Goal: Task Accomplishment & Management: Manage account settings

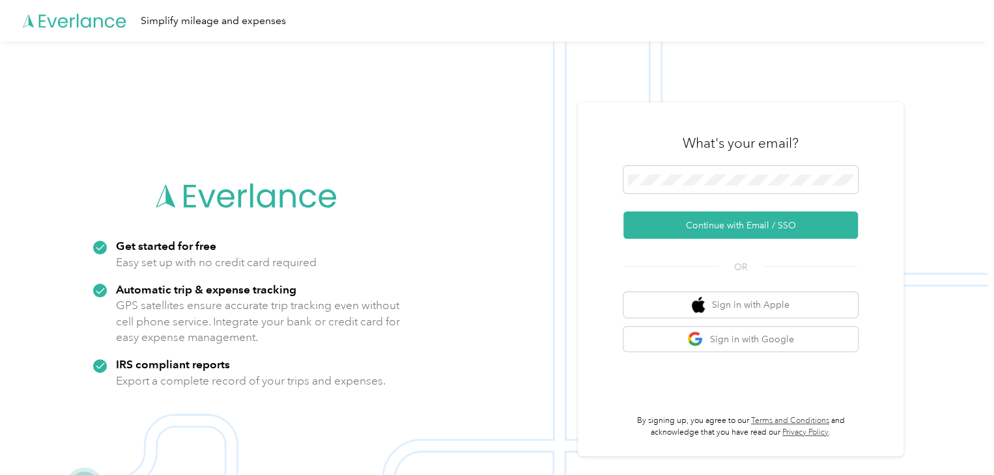
click at [740, 224] on button "Continue with Email / SSO" at bounding box center [740, 225] width 234 height 27
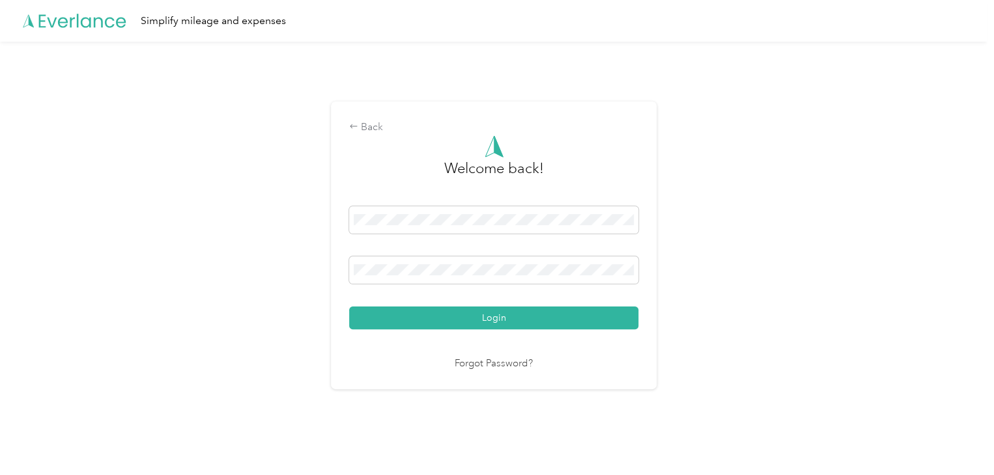
click at [513, 322] on button "Login" at bounding box center [493, 318] width 289 height 23
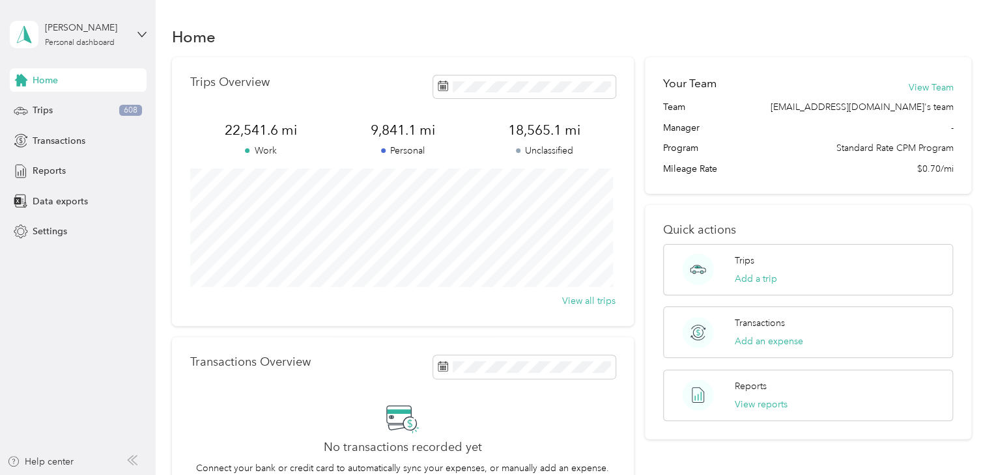
click at [57, 117] on div "Trips 608" at bounding box center [78, 110] width 137 height 23
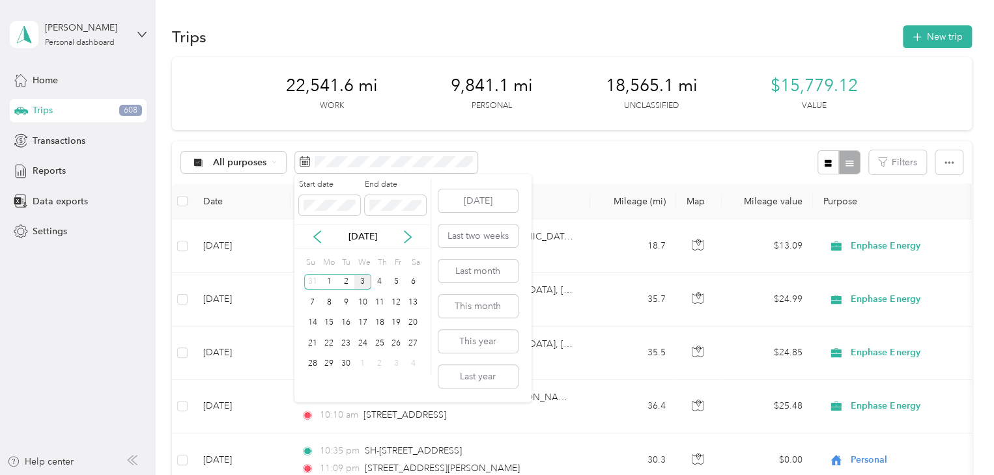
click at [326, 324] on div "15" at bounding box center [328, 323] width 17 height 16
click at [397, 327] on div "19" at bounding box center [396, 323] width 17 height 16
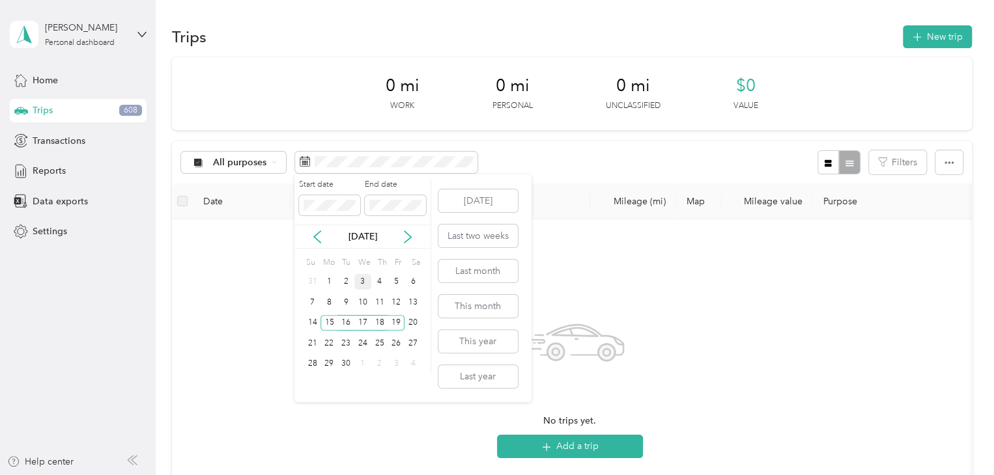
click at [318, 238] on icon at bounding box center [317, 237] width 13 height 13
click at [362, 321] on div "13" at bounding box center [362, 323] width 17 height 16
click at [395, 320] on div "15" at bounding box center [396, 323] width 17 height 16
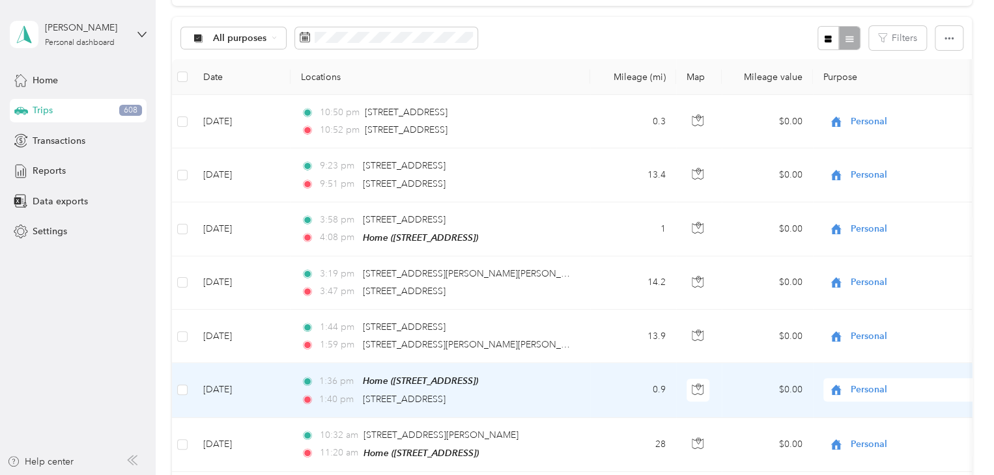
scroll to position [124, 0]
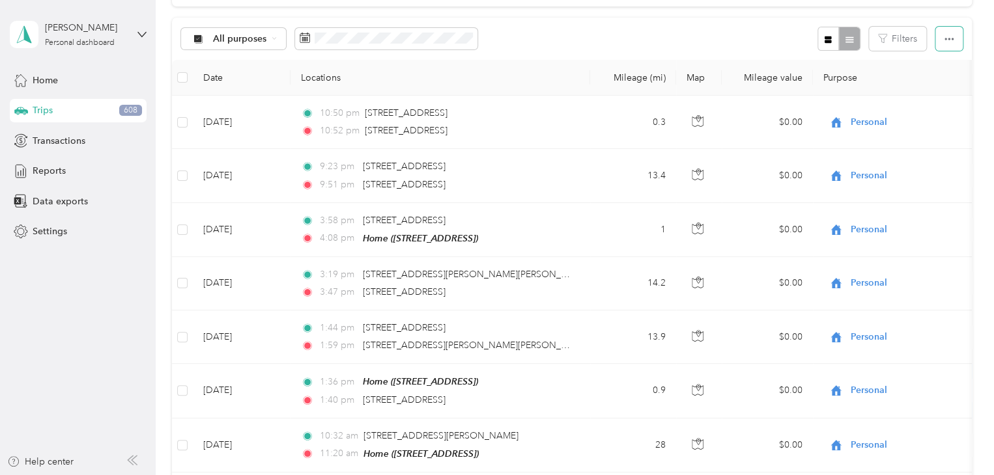
click at [938, 40] on button "button" at bounding box center [948, 39] width 27 height 24
click at [931, 81] on span "Export" at bounding box center [926, 85] width 27 height 11
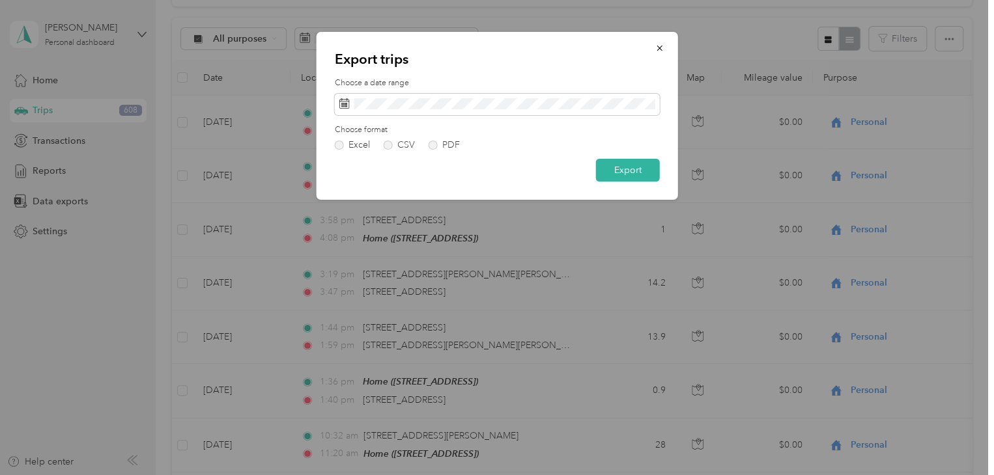
click at [431, 145] on label "PDF" at bounding box center [444, 145] width 31 height 9
click at [620, 166] on button "Export" at bounding box center [628, 170] width 64 height 23
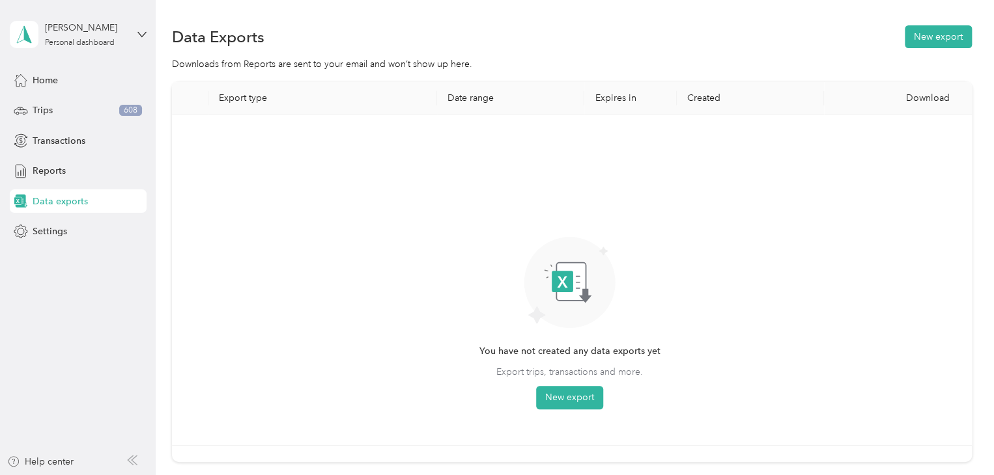
click at [78, 107] on div "Trips 608" at bounding box center [78, 110] width 137 height 23
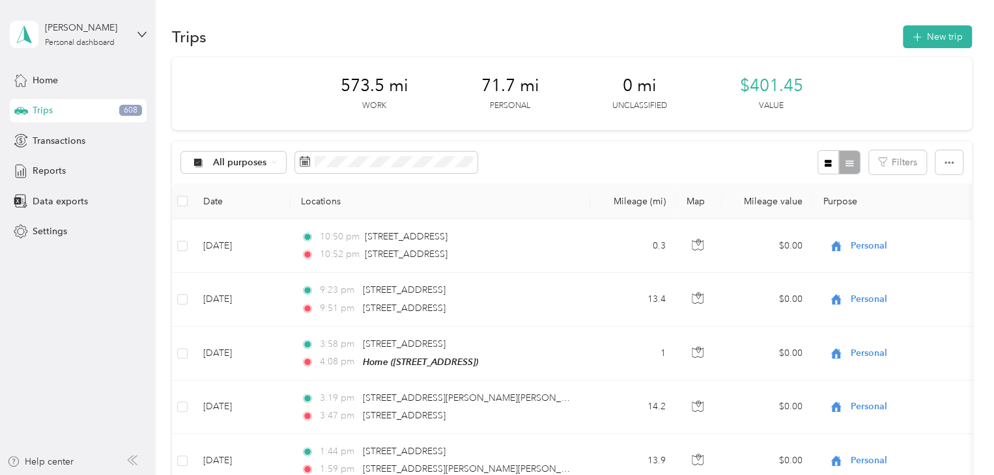
click at [86, 203] on div "Data exports" at bounding box center [78, 201] width 137 height 23
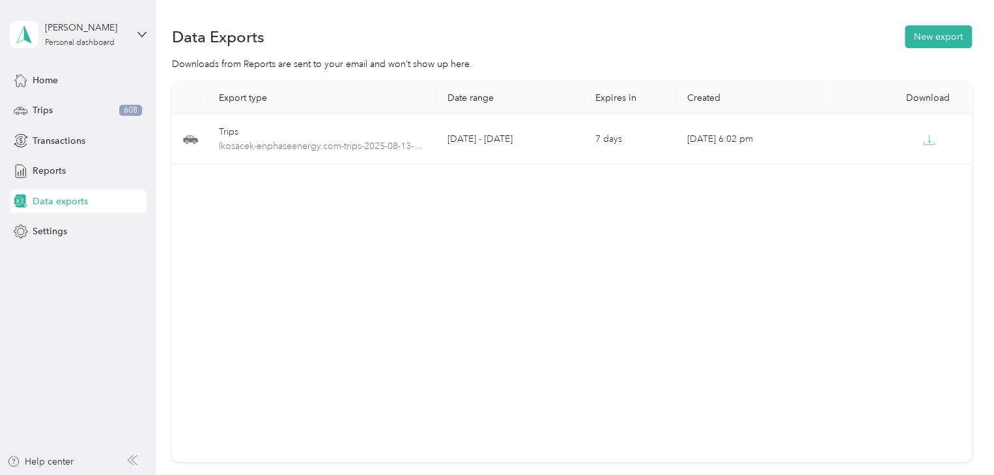
click at [81, 113] on div "Trips 608" at bounding box center [78, 110] width 137 height 23
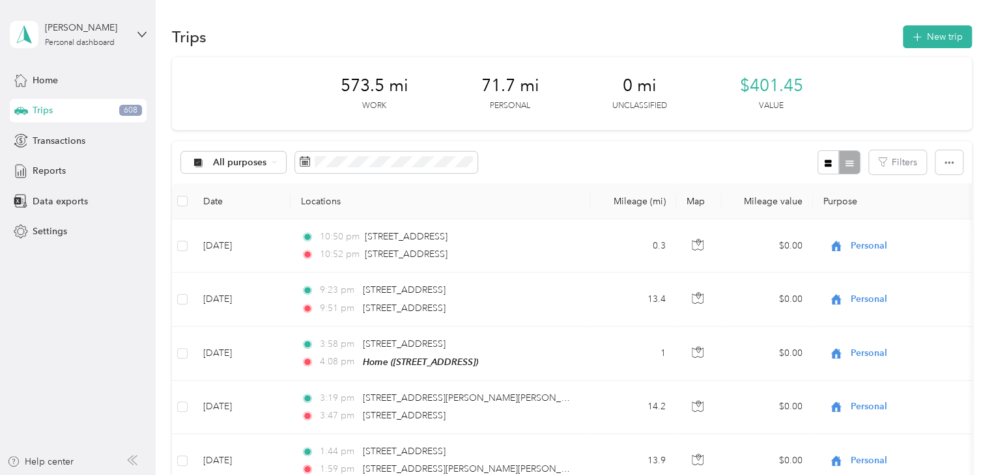
click at [99, 195] on div "Data exports" at bounding box center [78, 201] width 137 height 23
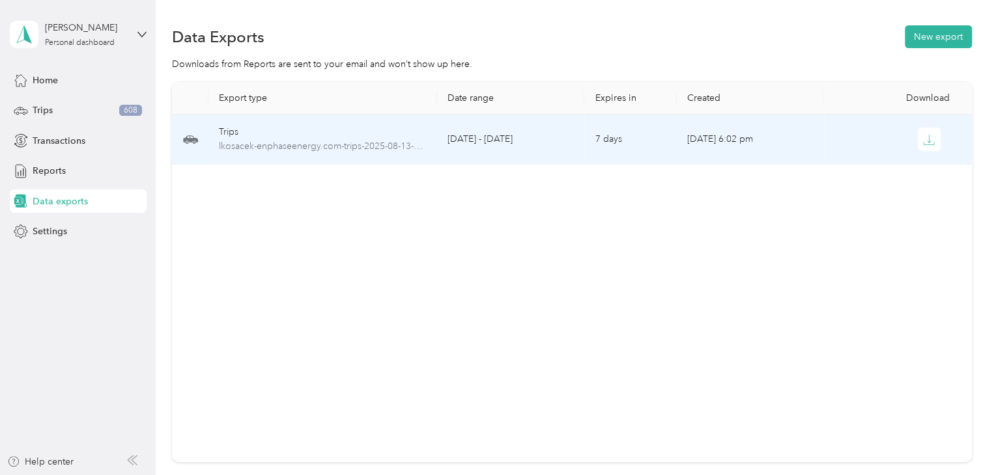
click at [929, 136] on icon "button" at bounding box center [929, 140] width 12 height 12
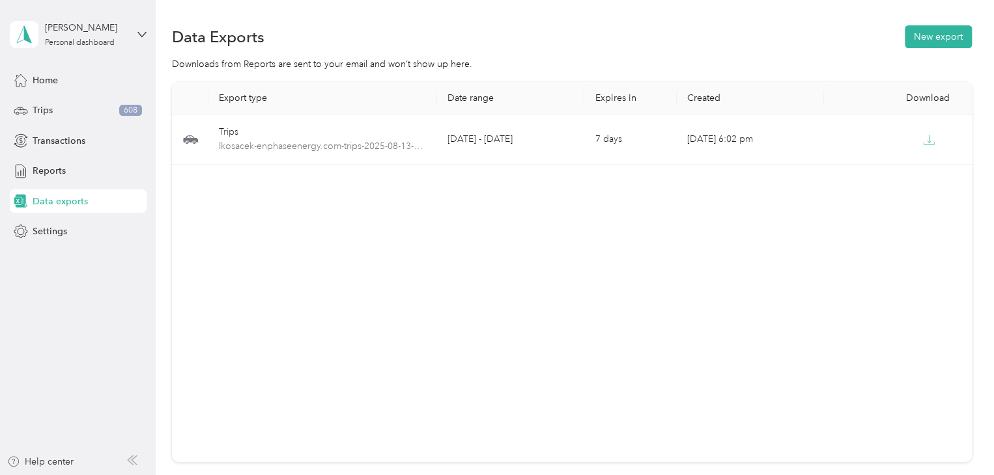
click at [94, 115] on div "Trips 608" at bounding box center [78, 110] width 137 height 23
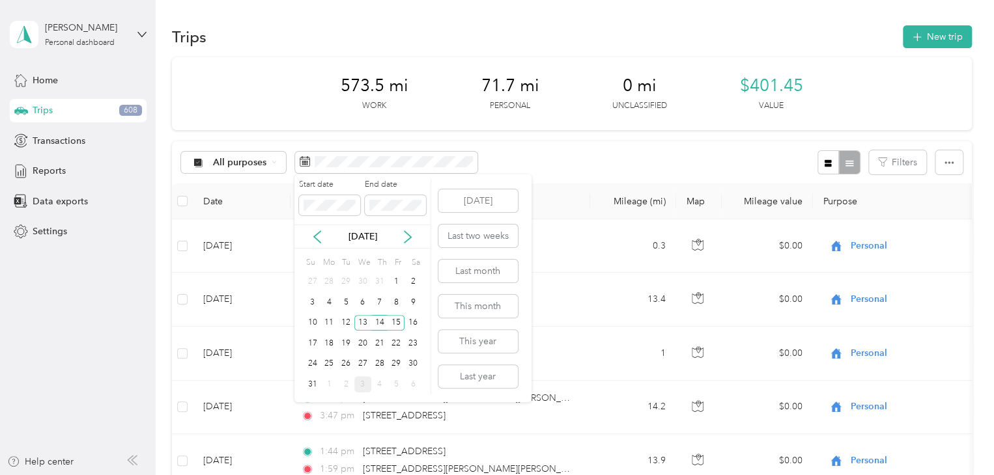
click at [329, 337] on div "18" at bounding box center [328, 343] width 17 height 16
click at [397, 339] on div "22" at bounding box center [396, 343] width 17 height 16
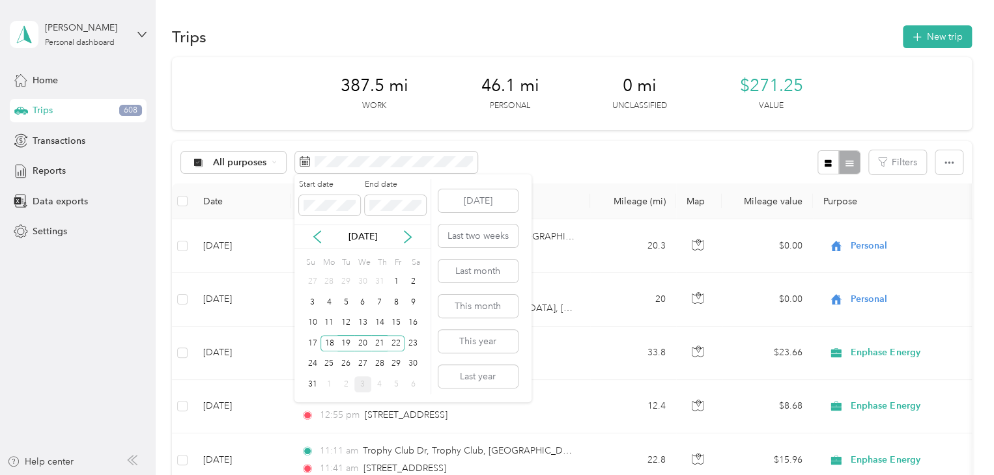
click at [327, 363] on div "25" at bounding box center [328, 364] width 17 height 16
click at [395, 361] on div "29" at bounding box center [396, 364] width 17 height 16
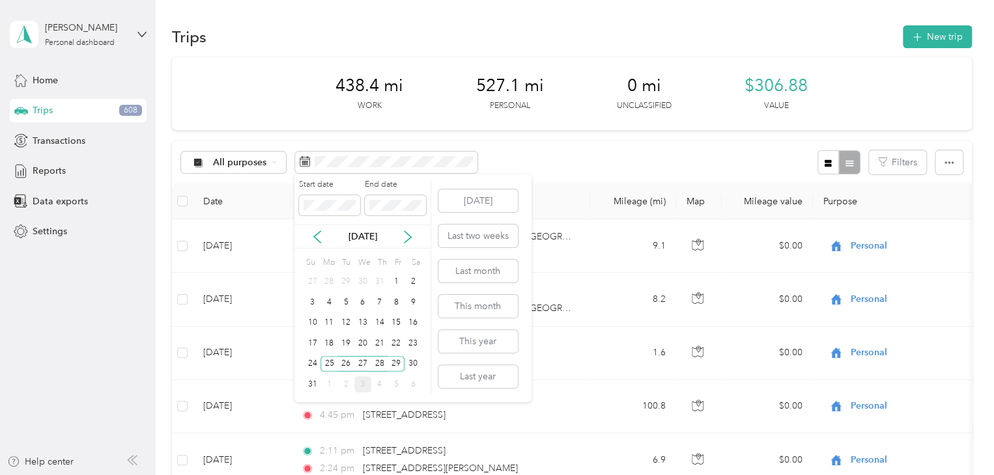
click at [328, 341] on div "18" at bounding box center [328, 343] width 17 height 16
click at [396, 339] on div "22" at bounding box center [396, 343] width 17 height 16
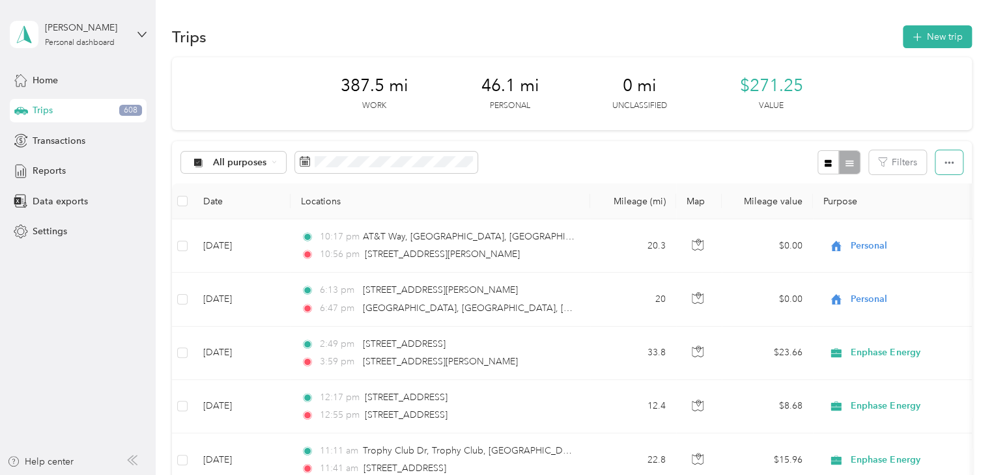
click at [944, 161] on icon "button" at bounding box center [948, 162] width 9 height 9
click at [925, 207] on span "Export" at bounding box center [926, 210] width 27 height 11
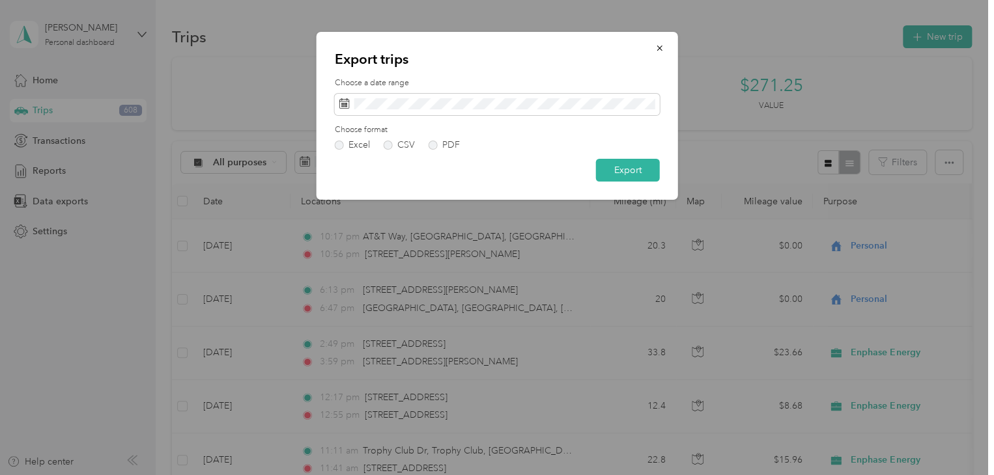
click at [434, 144] on label "PDF" at bounding box center [444, 145] width 31 height 9
click at [624, 167] on button "Export" at bounding box center [628, 170] width 64 height 23
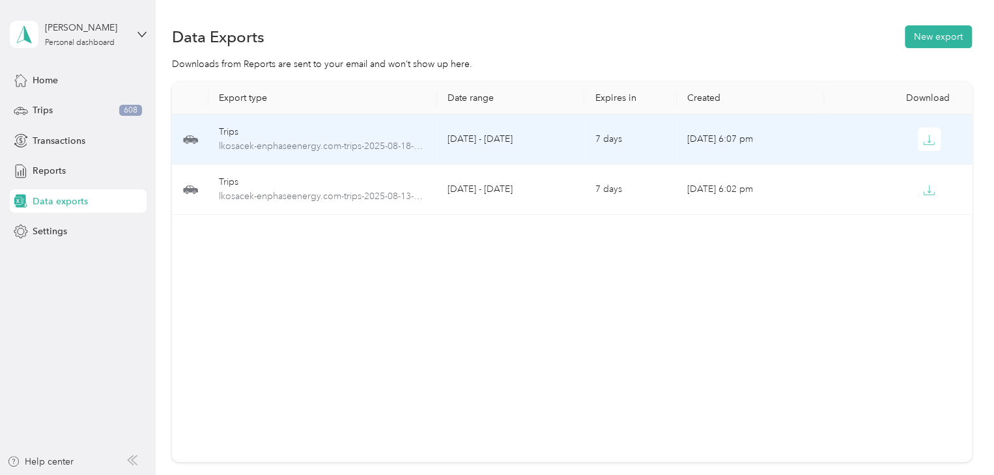
click at [925, 140] on icon "button" at bounding box center [929, 140] width 12 height 12
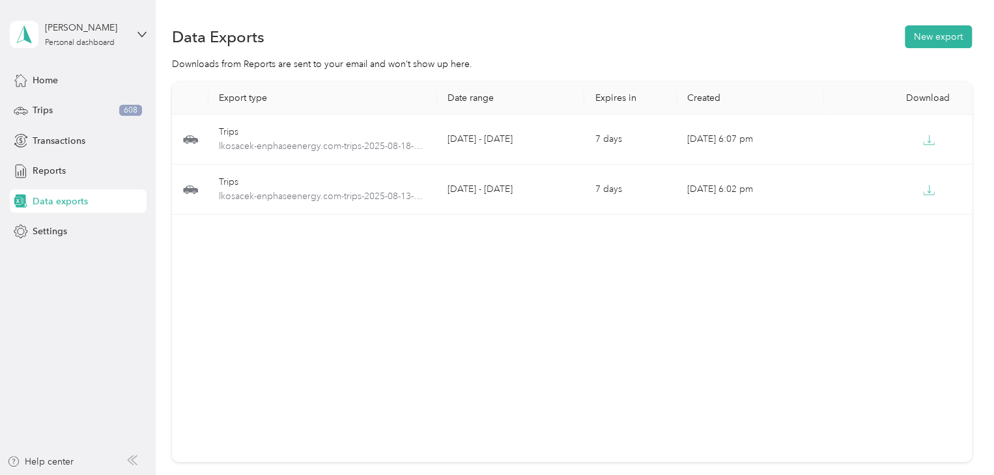
click at [102, 110] on div "Trips 608" at bounding box center [78, 110] width 137 height 23
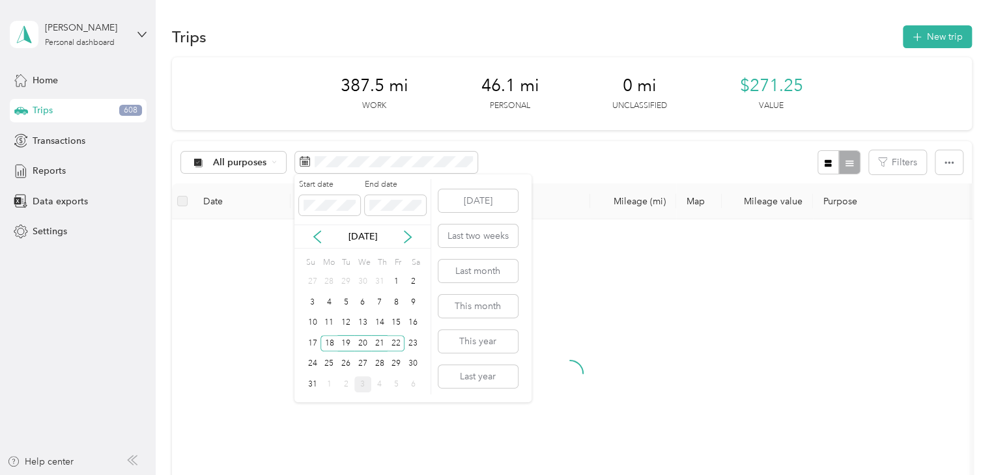
click at [329, 360] on div "25" at bounding box center [328, 364] width 17 height 16
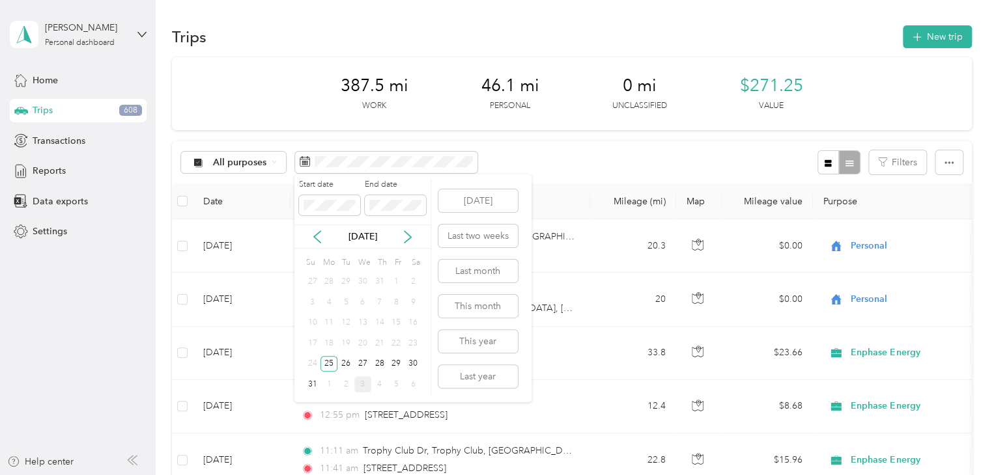
click at [396, 360] on div "29" at bounding box center [396, 364] width 17 height 16
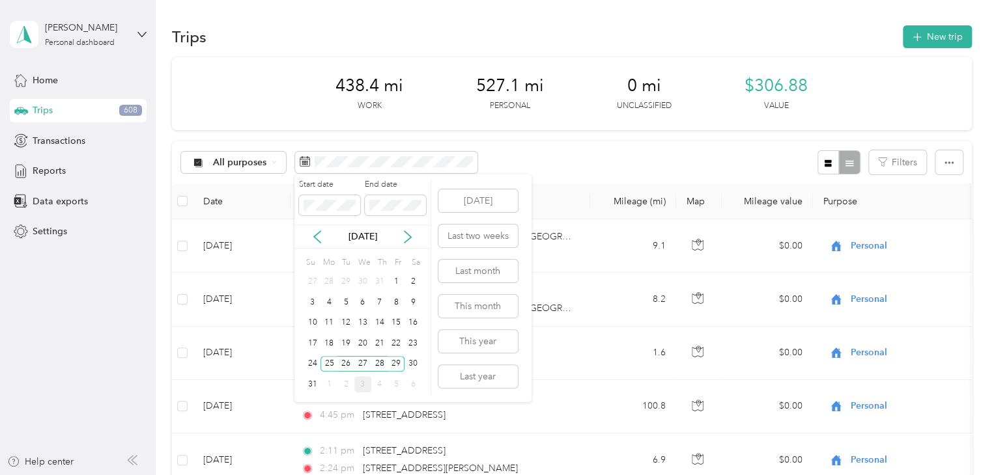
click at [326, 361] on div "25" at bounding box center [328, 364] width 17 height 16
click at [365, 360] on div "27" at bounding box center [362, 364] width 17 height 16
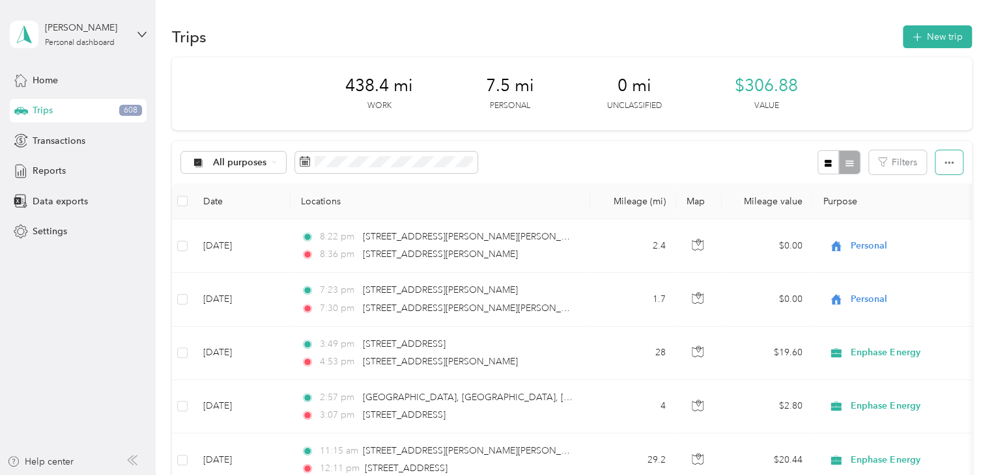
click at [944, 165] on icon "button" at bounding box center [948, 162] width 9 height 9
click at [927, 210] on span "Export" at bounding box center [926, 210] width 27 height 11
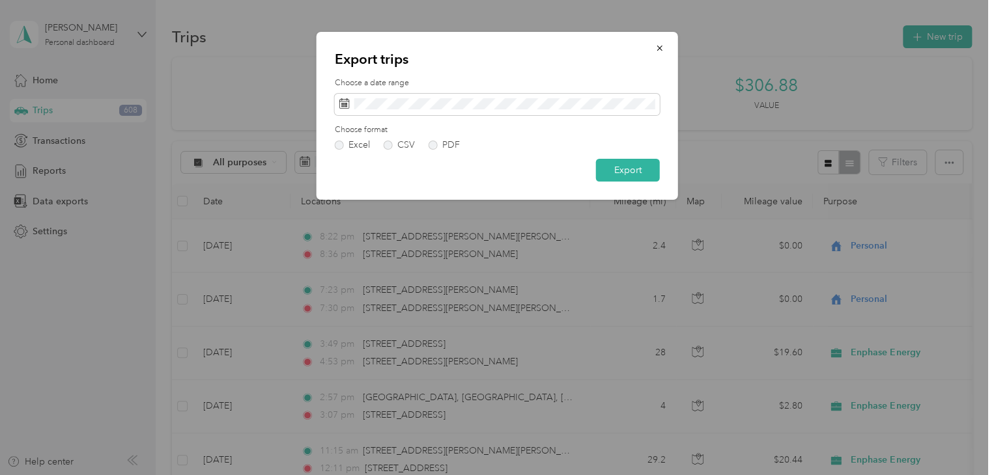
click at [433, 148] on label "PDF" at bounding box center [444, 145] width 31 height 9
click at [615, 167] on button "Export" at bounding box center [628, 170] width 64 height 23
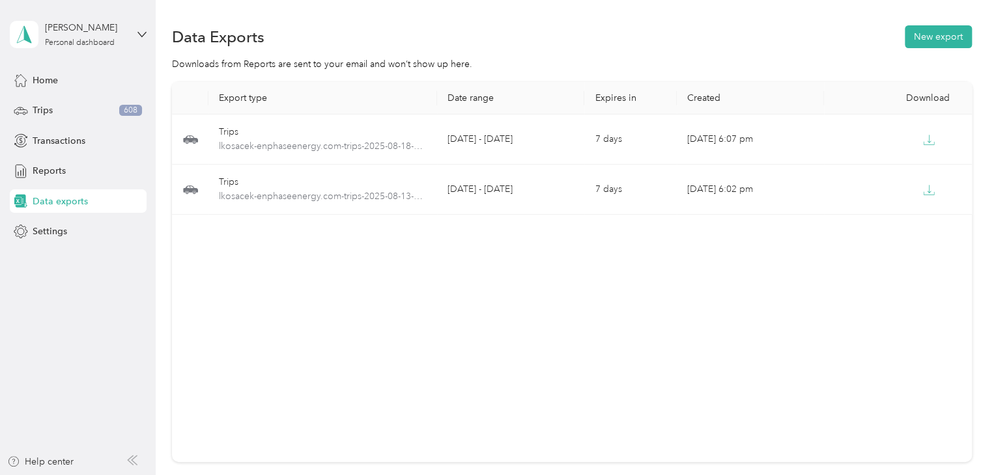
click at [77, 109] on div "Trips 608" at bounding box center [78, 110] width 137 height 23
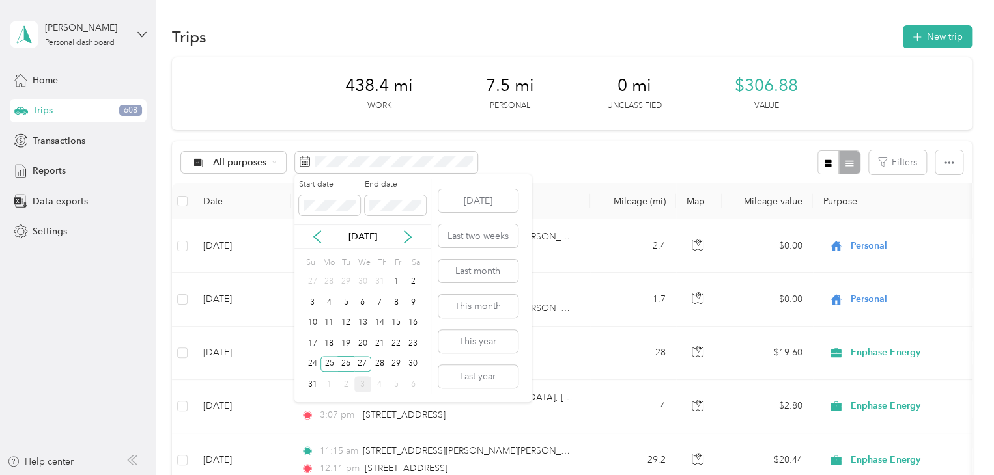
click at [331, 341] on div "18" at bounding box center [328, 343] width 17 height 16
click at [412, 344] on div "23" at bounding box center [412, 343] width 17 height 16
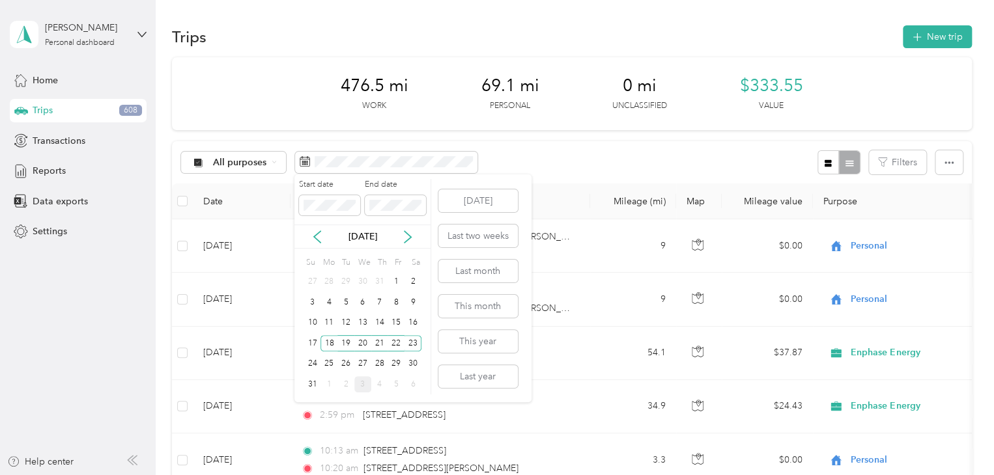
click at [313, 342] on div "17" at bounding box center [312, 343] width 17 height 16
click at [409, 342] on div "23" at bounding box center [412, 343] width 17 height 16
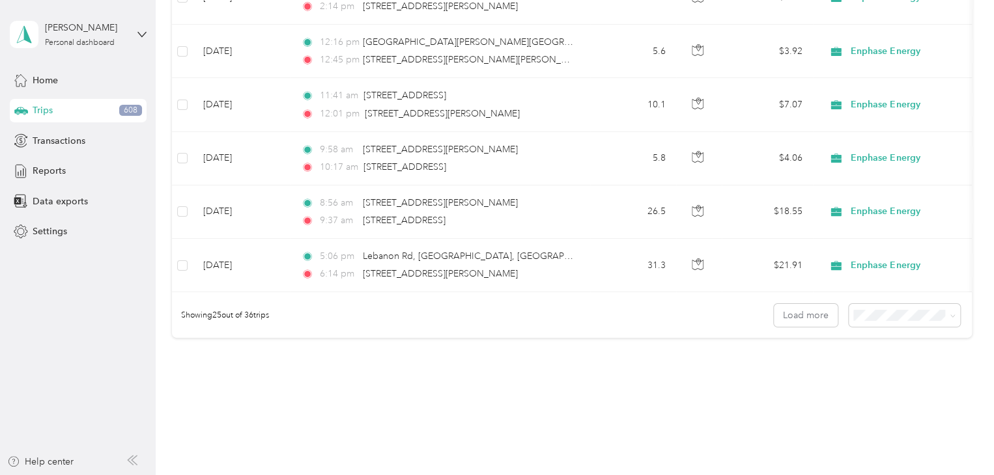
scroll to position [1316, 0]
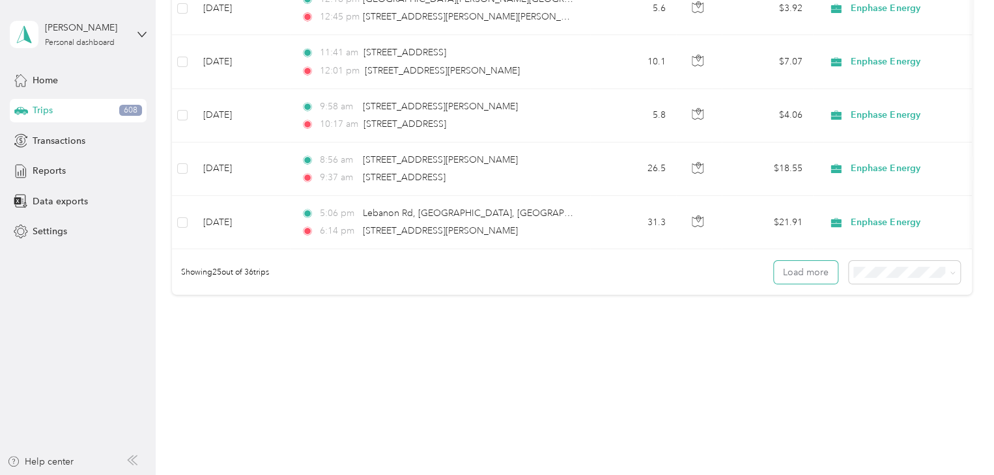
click at [792, 271] on button "Load more" at bounding box center [806, 272] width 64 height 23
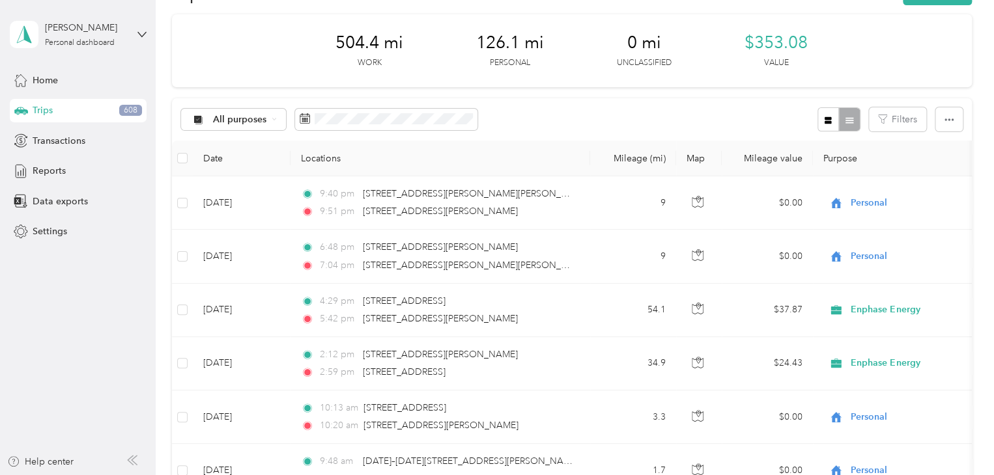
scroll to position [0, 0]
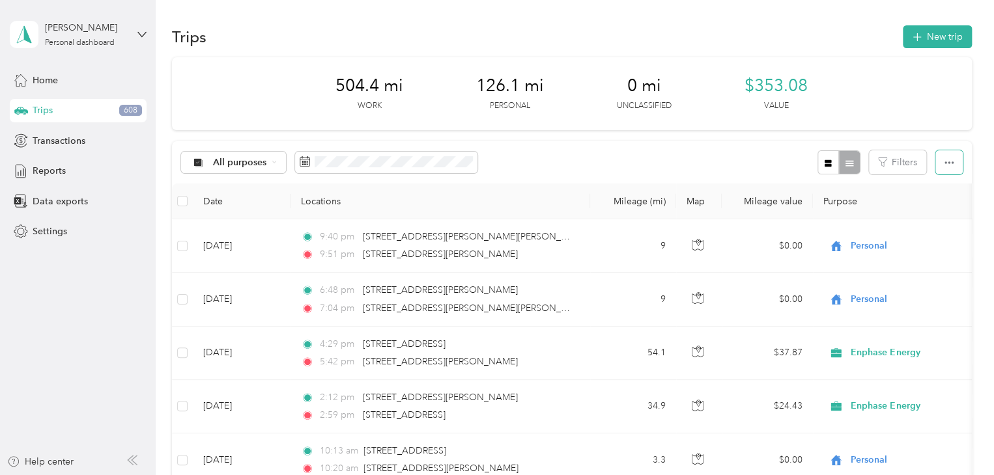
click at [944, 166] on icon "button" at bounding box center [948, 162] width 9 height 9
click at [926, 209] on span "Export" at bounding box center [926, 210] width 27 height 11
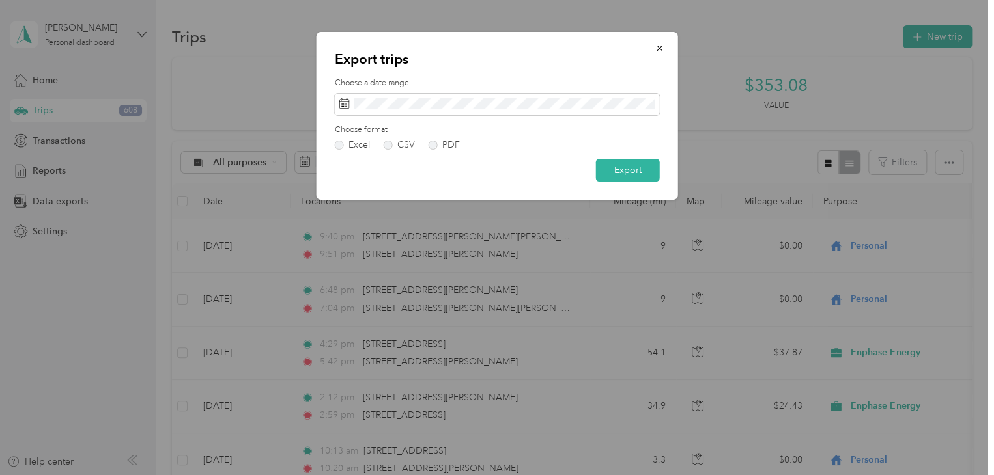
click at [431, 148] on label "PDF" at bounding box center [444, 145] width 31 height 9
click at [608, 175] on button "Export" at bounding box center [628, 170] width 64 height 23
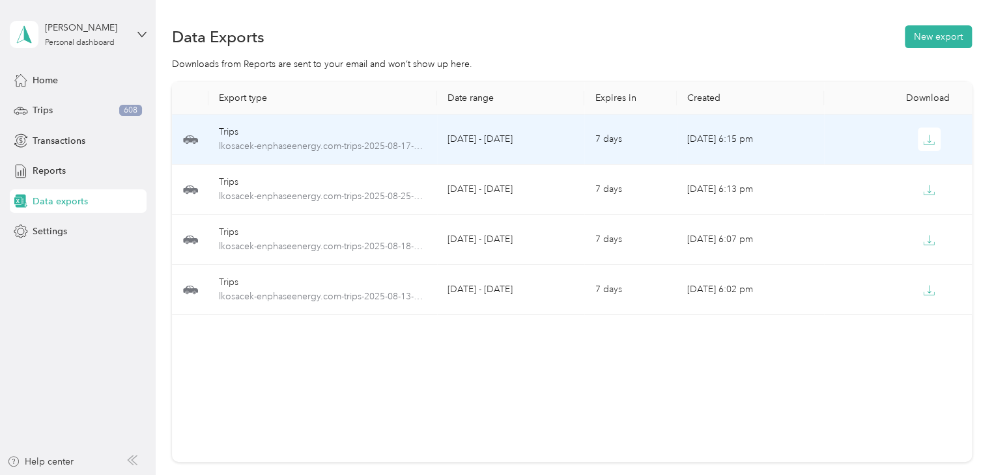
click at [924, 139] on icon "button" at bounding box center [929, 140] width 12 height 12
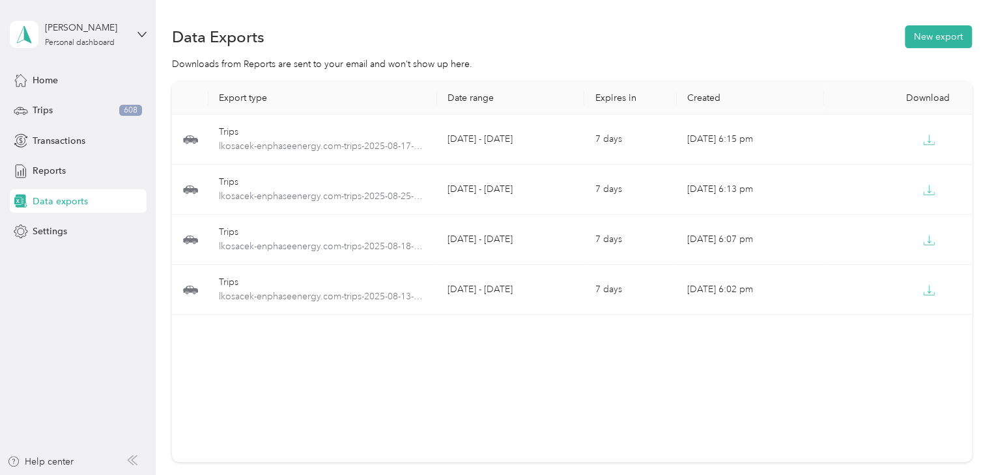
click at [94, 109] on div "Trips 608" at bounding box center [78, 110] width 137 height 23
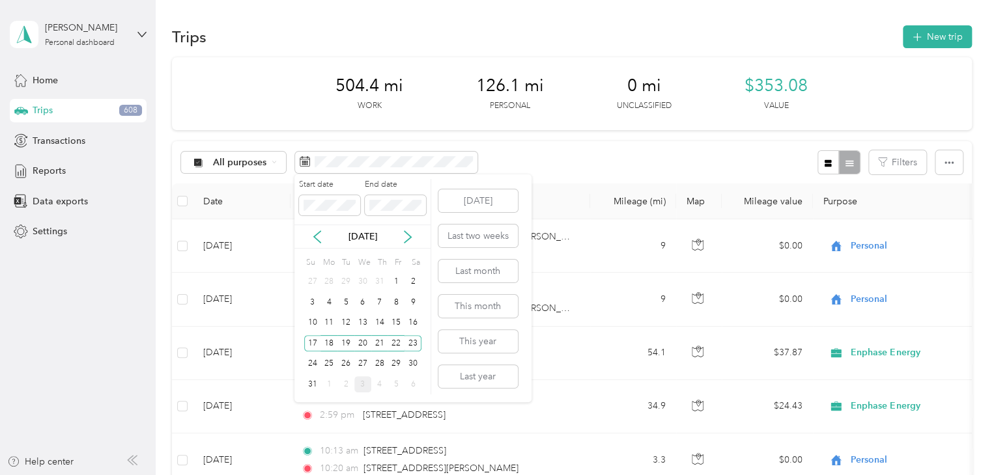
click at [311, 345] on div "17" at bounding box center [312, 343] width 17 height 16
click at [350, 345] on div "19" at bounding box center [345, 343] width 17 height 16
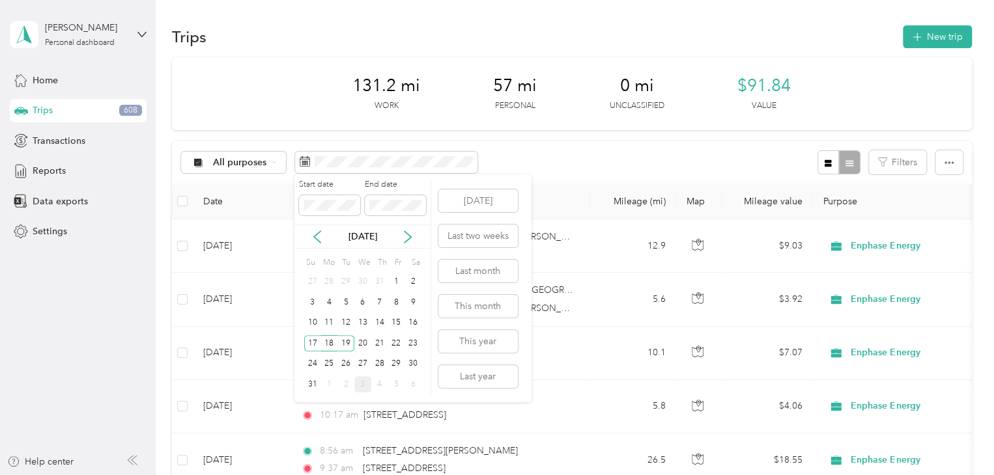
click at [313, 345] on div "17" at bounding box center [312, 343] width 17 height 16
click at [363, 343] on div "20" at bounding box center [362, 343] width 17 height 16
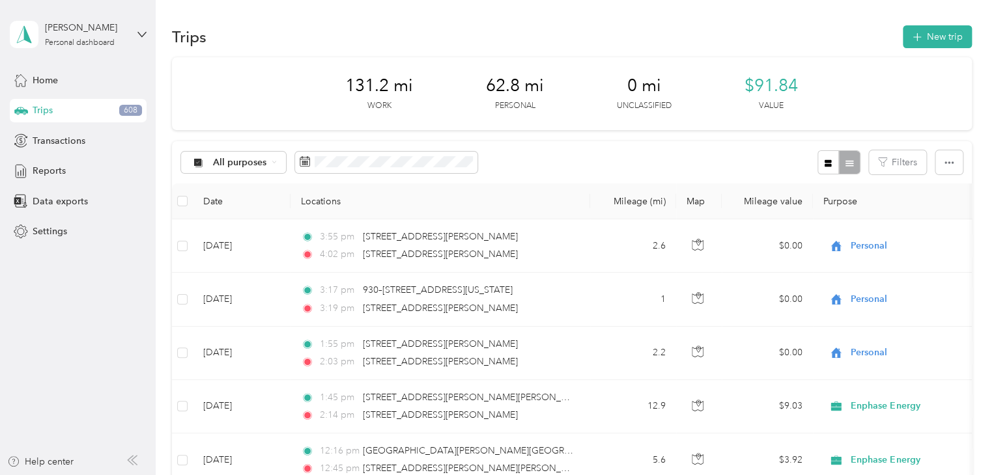
click at [307, 161] on rect at bounding box center [307, 161] width 1 height 1
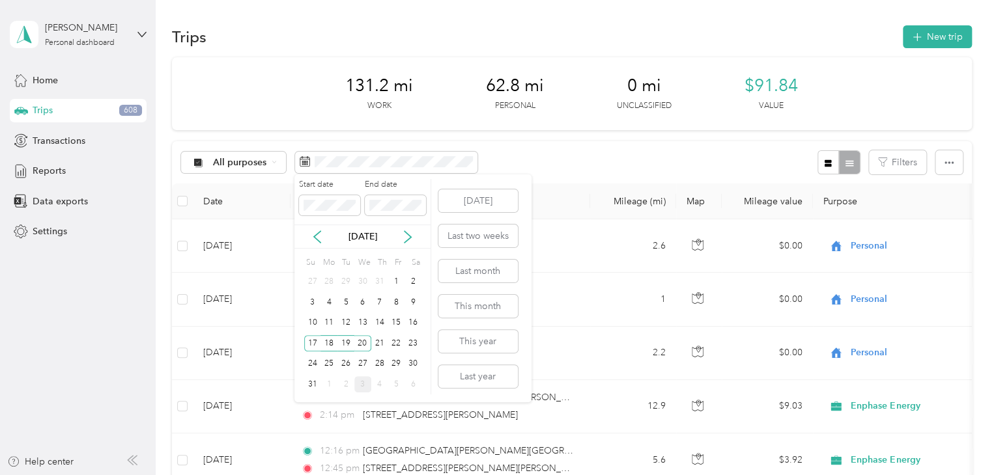
click at [313, 339] on div "17" at bounding box center [312, 343] width 17 height 16
click at [382, 341] on div "21" at bounding box center [379, 343] width 17 height 16
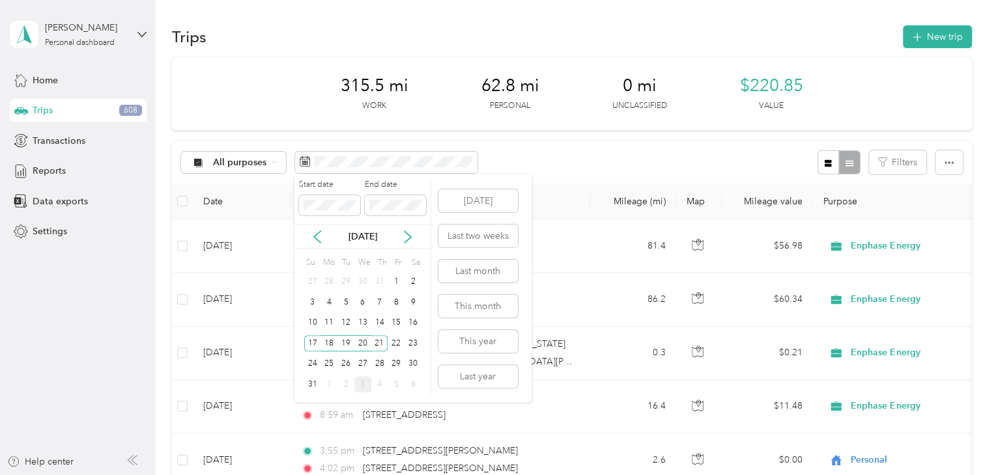
click at [314, 346] on div "17" at bounding box center [312, 343] width 17 height 16
click at [412, 346] on div "23" at bounding box center [412, 343] width 17 height 16
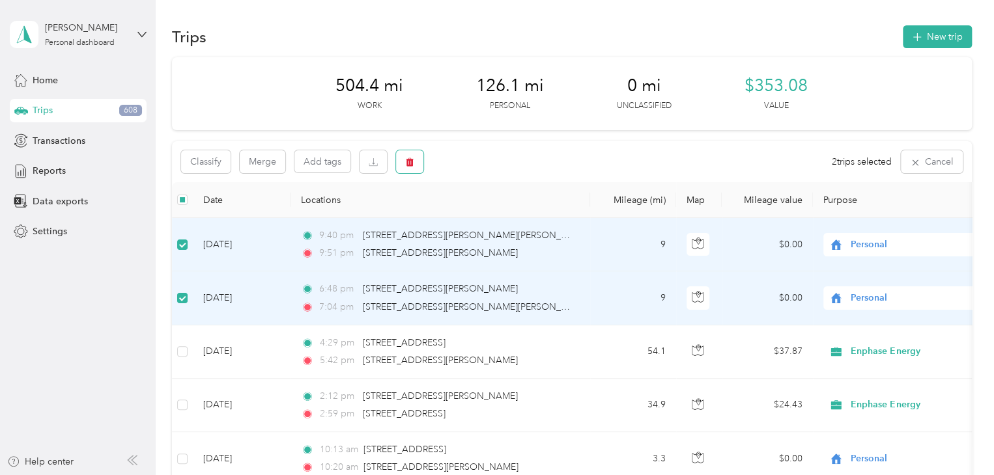
click at [406, 162] on icon "button" at bounding box center [409, 162] width 9 height 9
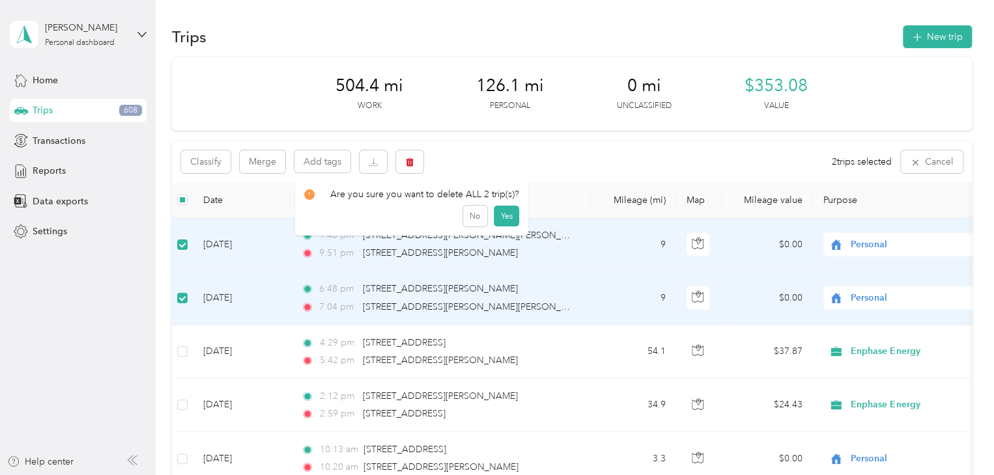
click at [498, 217] on button "Yes" at bounding box center [506, 216] width 25 height 21
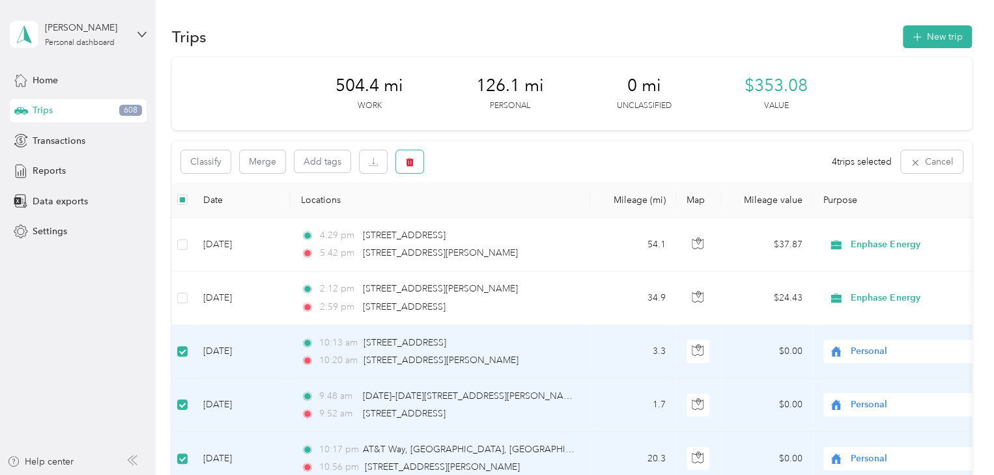
click at [406, 156] on span "button" at bounding box center [409, 161] width 9 height 11
click at [503, 215] on button "Yes" at bounding box center [506, 216] width 25 height 21
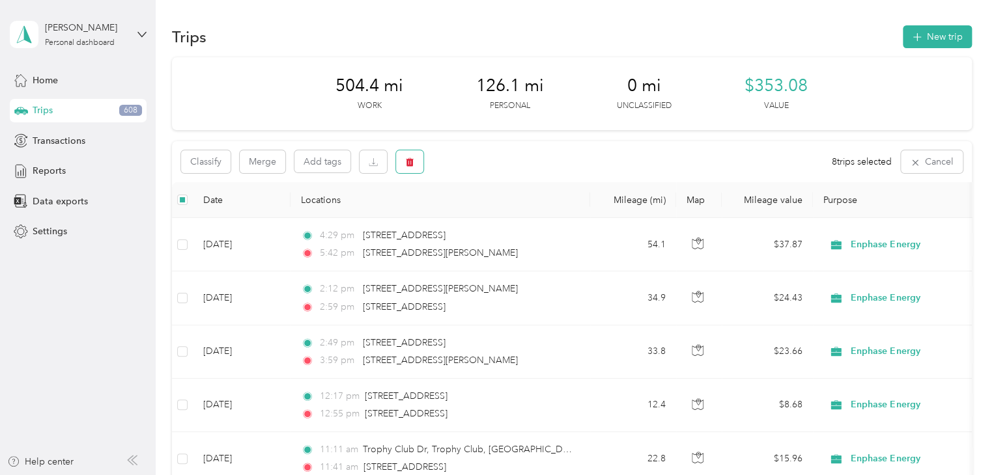
click at [414, 161] on icon "button" at bounding box center [409, 162] width 9 height 9
click at [503, 216] on button "Yes" at bounding box center [506, 216] width 25 height 21
click at [944, 162] on icon "button" at bounding box center [948, 162] width 9 height 9
click at [924, 216] on div "Export" at bounding box center [931, 210] width 36 height 14
click at [917, 212] on span "Export" at bounding box center [926, 210] width 27 height 11
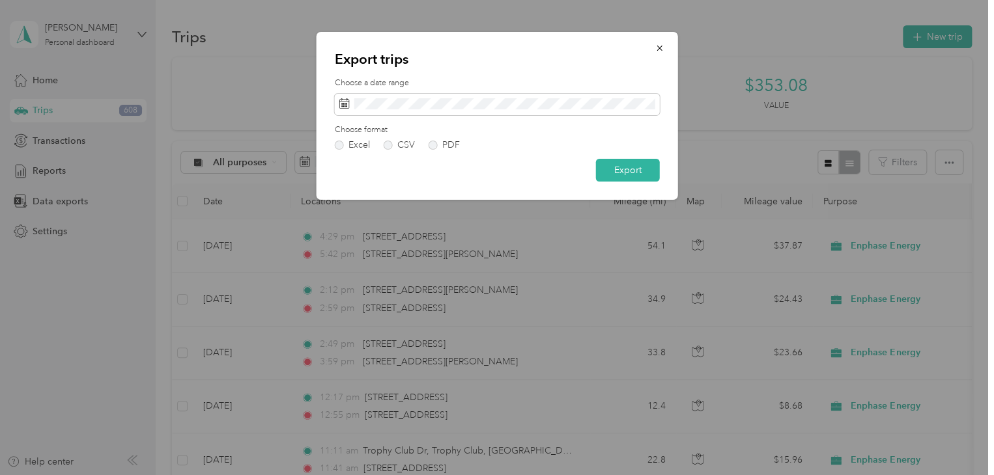
click at [433, 145] on label "PDF" at bounding box center [444, 145] width 31 height 9
click at [604, 167] on button "Export" at bounding box center [628, 170] width 64 height 23
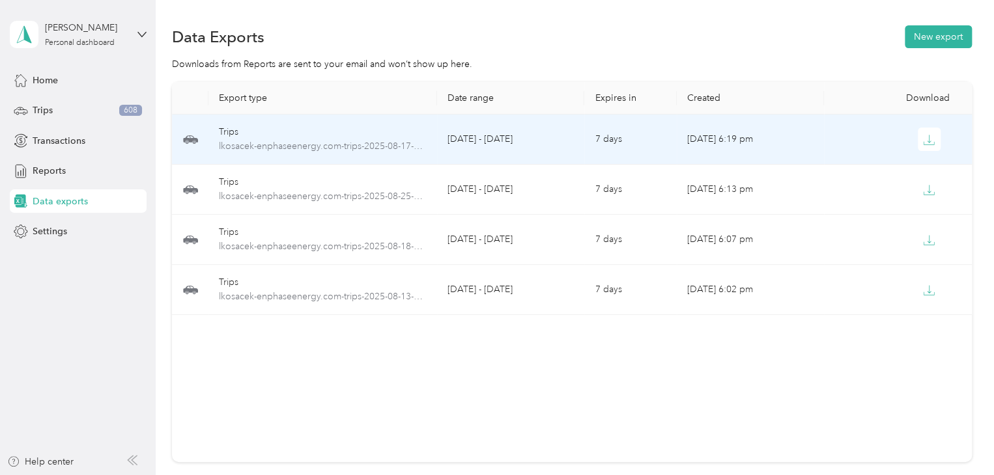
click at [918, 141] on button "button" at bounding box center [929, 139] width 23 height 23
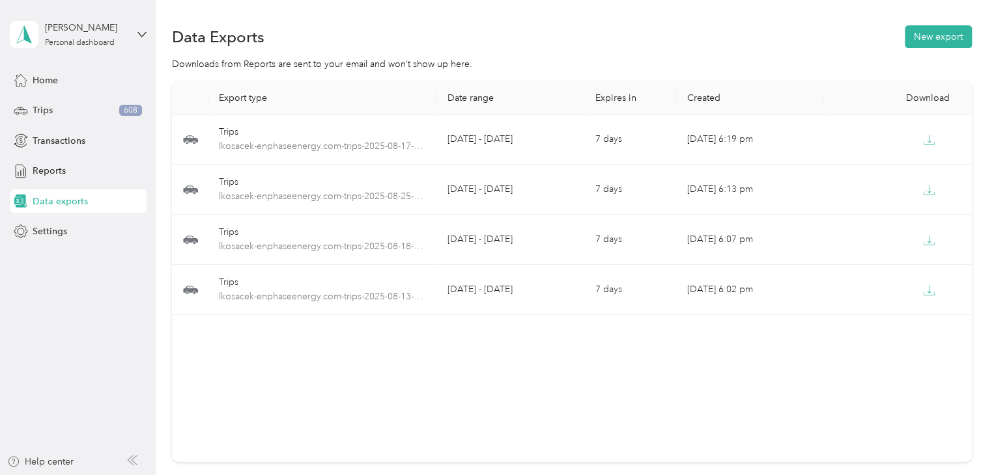
click at [79, 115] on div "Trips 608" at bounding box center [78, 110] width 137 height 23
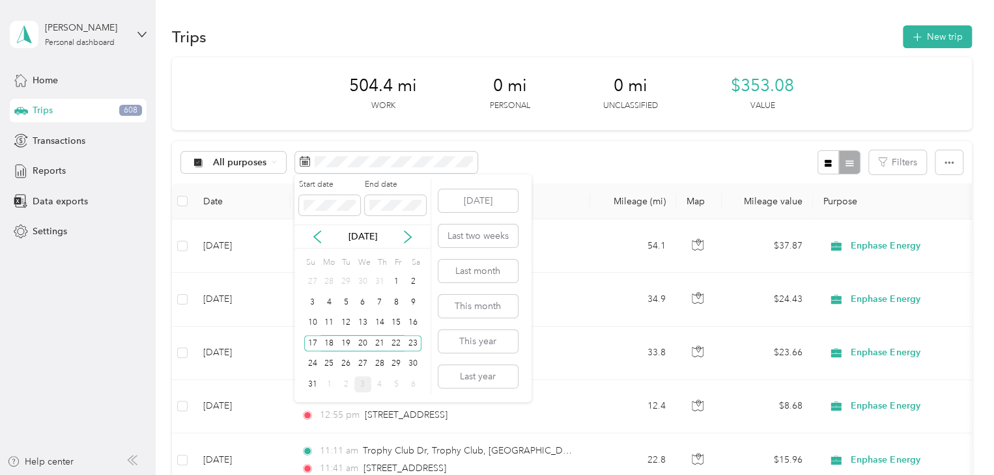
click at [330, 359] on div "25" at bounding box center [328, 364] width 17 height 16
click at [395, 361] on div "29" at bounding box center [396, 364] width 17 height 16
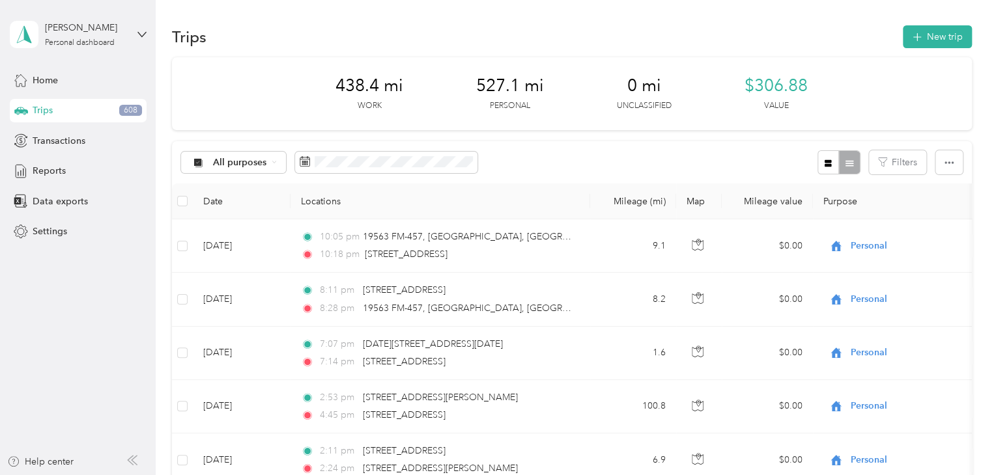
click at [77, 201] on span "Data exports" at bounding box center [60, 202] width 55 height 14
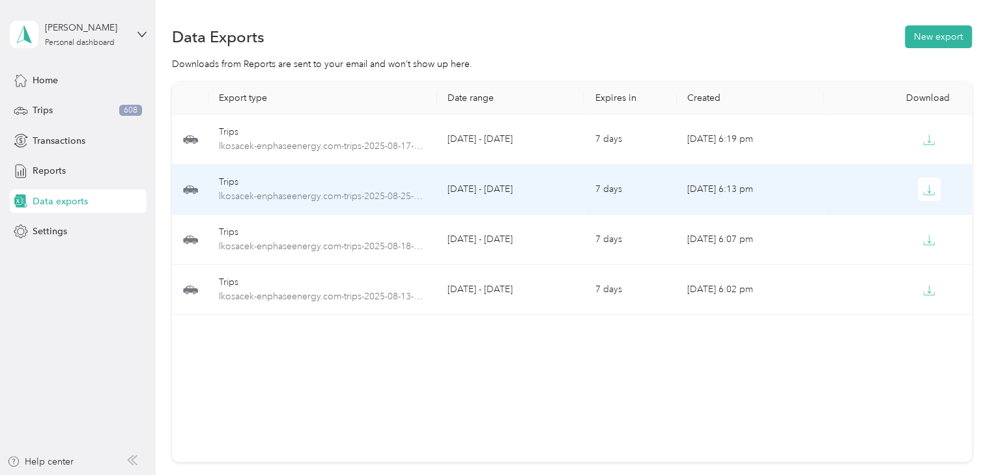
click at [923, 188] on icon "button" at bounding box center [929, 190] width 12 height 12
